Goal: Task Accomplishment & Management: Use online tool/utility

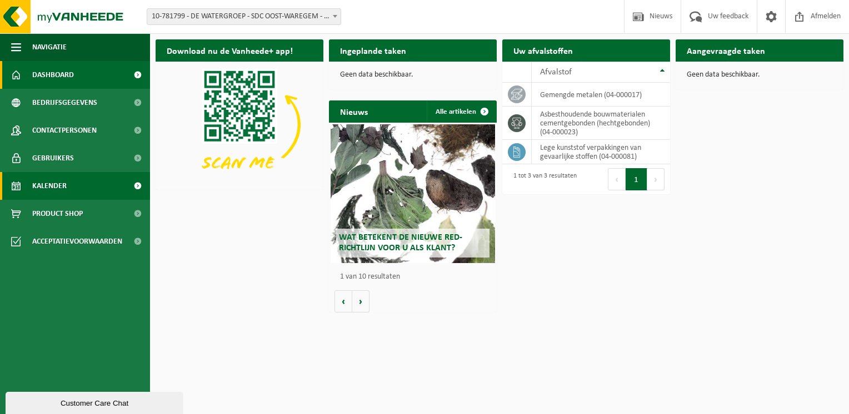
click at [60, 186] on span "Kalender" at bounding box center [49, 186] width 34 height 28
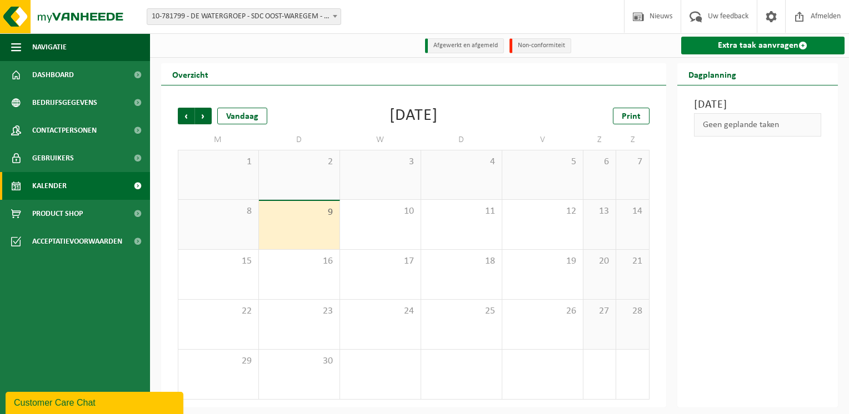
click at [786, 44] on link "Extra taak aanvragen" at bounding box center [763, 46] width 164 height 18
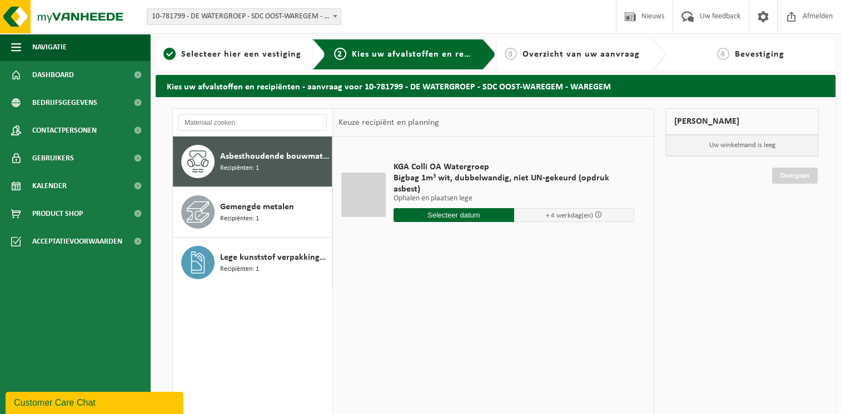
click at [338, 17] on span at bounding box center [334, 16] width 11 height 14
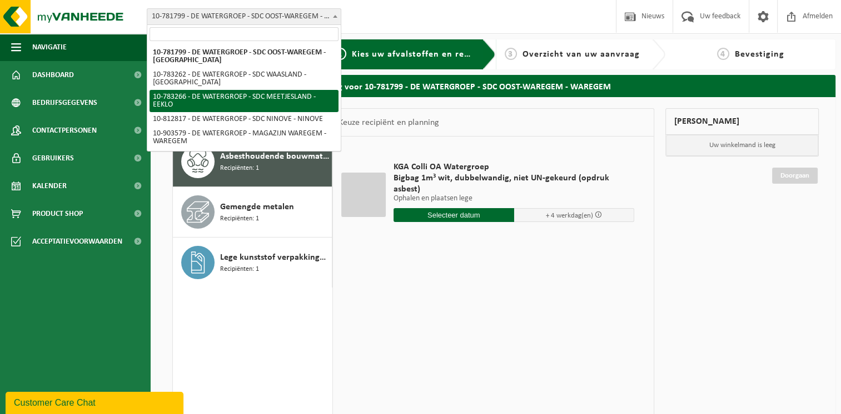
select select "28082"
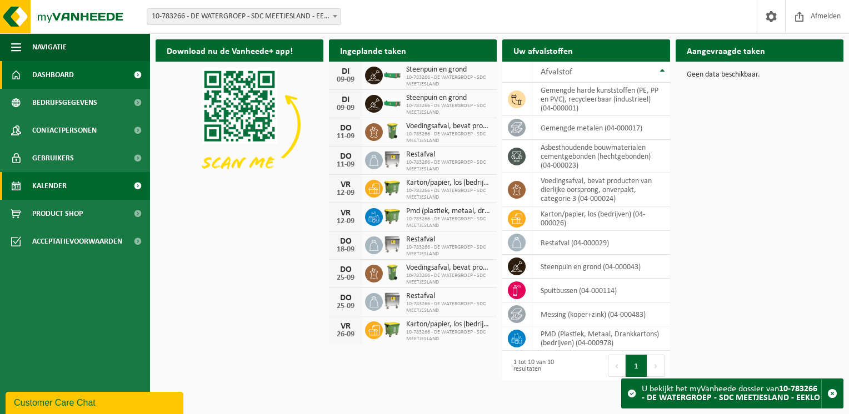
click at [101, 190] on link "Kalender" at bounding box center [75, 186] width 150 height 28
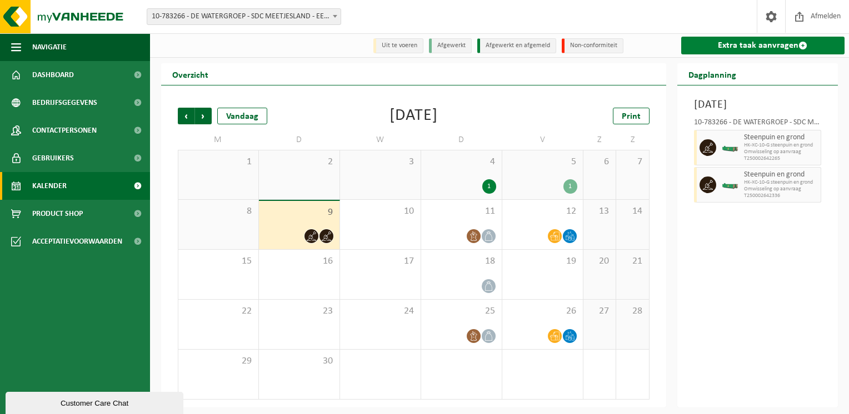
click at [751, 41] on link "Extra taak aanvragen" at bounding box center [763, 46] width 164 height 18
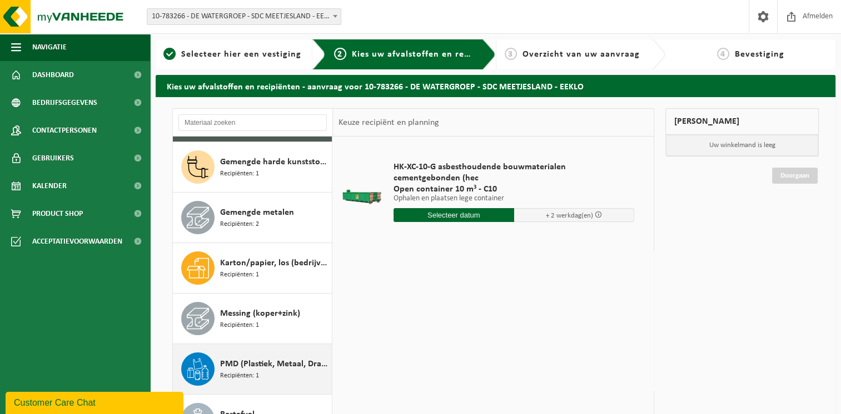
scroll to position [167, 0]
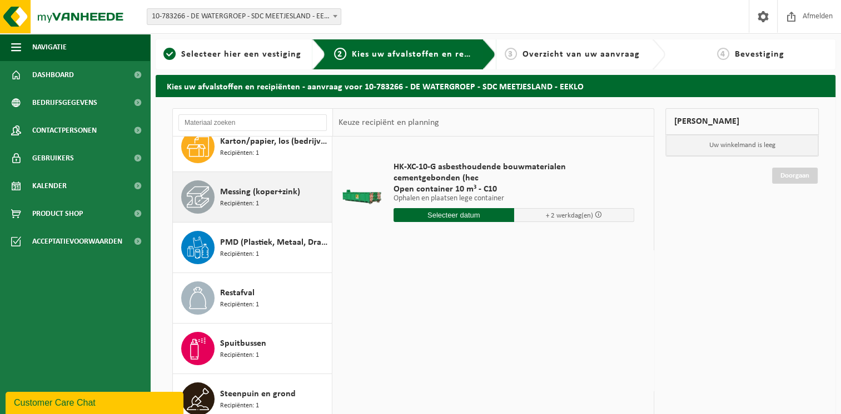
click at [276, 199] on div "Messing (koper+zink) Recipiënten: 1" at bounding box center [274, 197] width 109 height 33
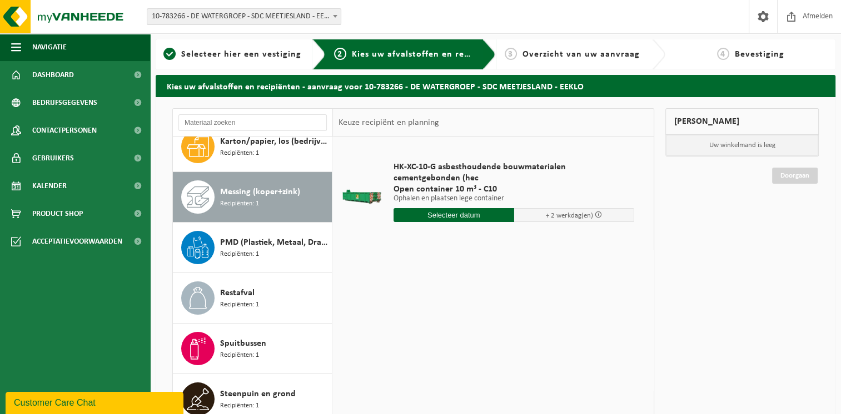
scroll to position [170, 0]
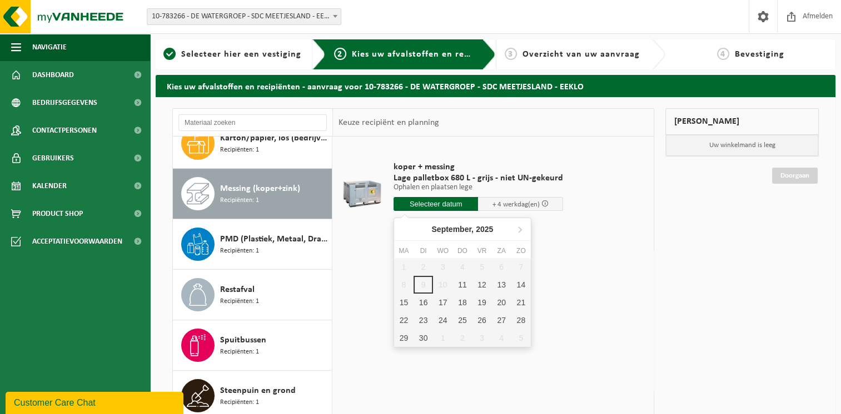
click at [455, 207] on input "text" at bounding box center [435, 204] width 85 height 14
click at [483, 288] on div "12" at bounding box center [481, 285] width 19 height 18
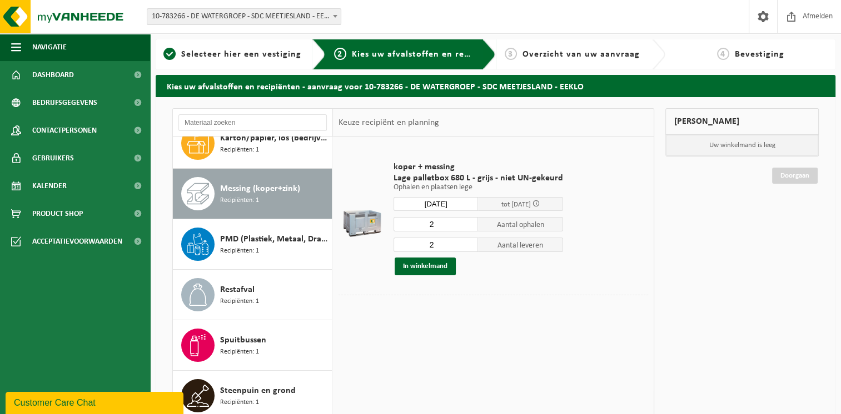
type input "Van 2025-09-12"
type input "1"
click at [466, 226] on input "1" at bounding box center [435, 224] width 85 height 14
type input "1"
click at [467, 246] on input "1" at bounding box center [435, 245] width 85 height 14
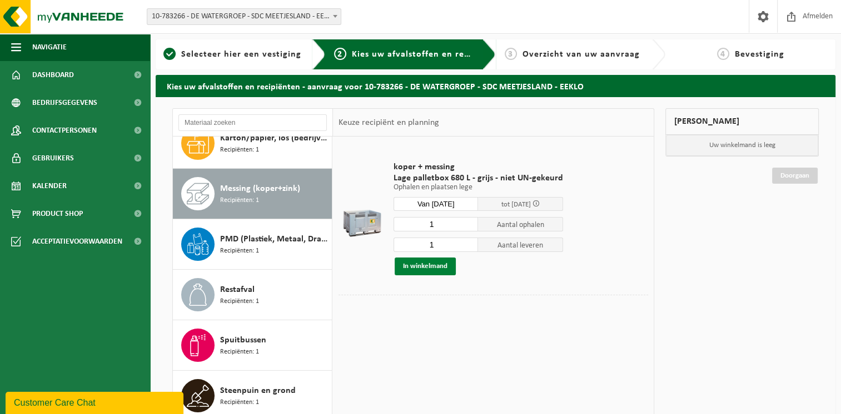
click at [432, 269] on button "In winkelmand" at bounding box center [424, 267] width 61 height 18
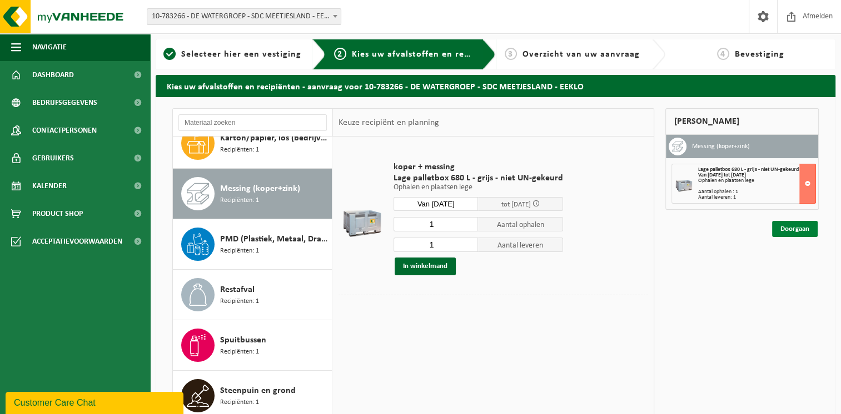
click at [792, 227] on link "Doorgaan" at bounding box center [795, 229] width 46 height 16
